Goal: Communication & Community: Answer question/provide support

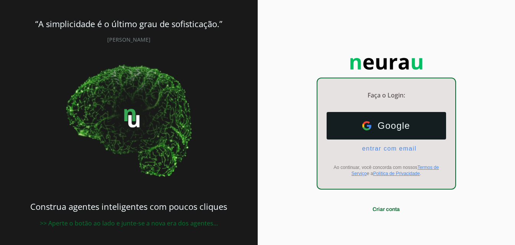
scroll to position [1, 0]
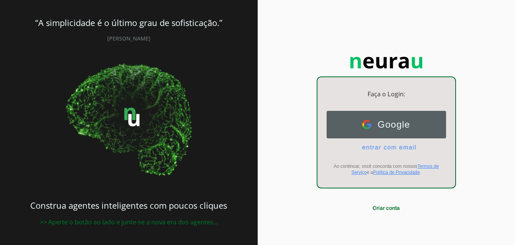
click at [395, 120] on span "Google" at bounding box center [390, 124] width 39 height 11
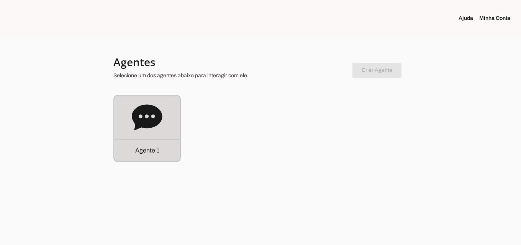
click at [155, 110] on icon at bounding box center [147, 118] width 30 height 26
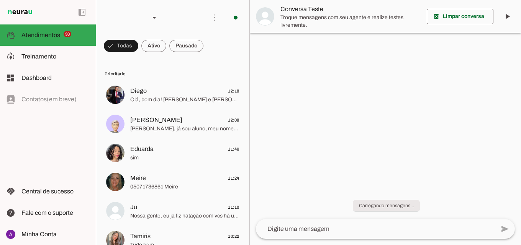
click at [208, 100] on span "Olá, bom dia! [PERSON_NAME] e [PERSON_NAME]! Td bem? Ocorreu um imprevisto hoje…" at bounding box center [184, 100] width 109 height 8
click at [205, 100] on span "Olá, bom dia! [PERSON_NAME] e [PERSON_NAME]! Td bem? Ocorreu um imprevisto hoje…" at bounding box center [184, 100] width 109 height 8
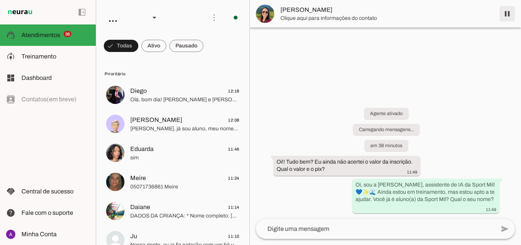
click at [509, 10] on span at bounding box center [507, 14] width 18 height 18
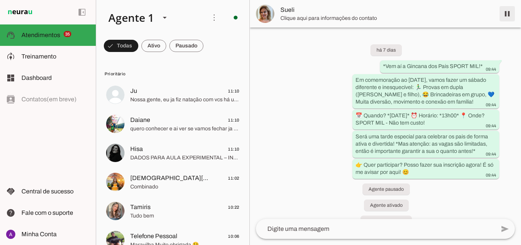
click at [511, 11] on span at bounding box center [507, 14] width 18 height 18
